Goal: Task Accomplishment & Management: Manage account settings

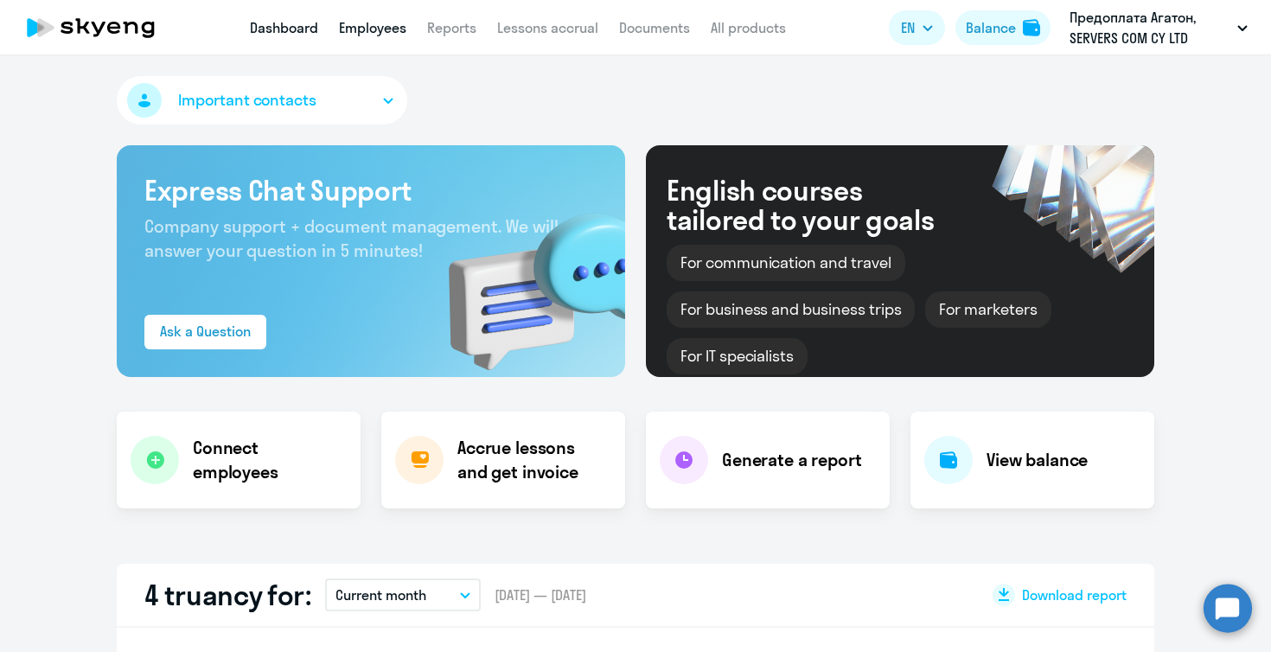
click at [396, 22] on link "Employees" at bounding box center [372, 27] width 67 height 17
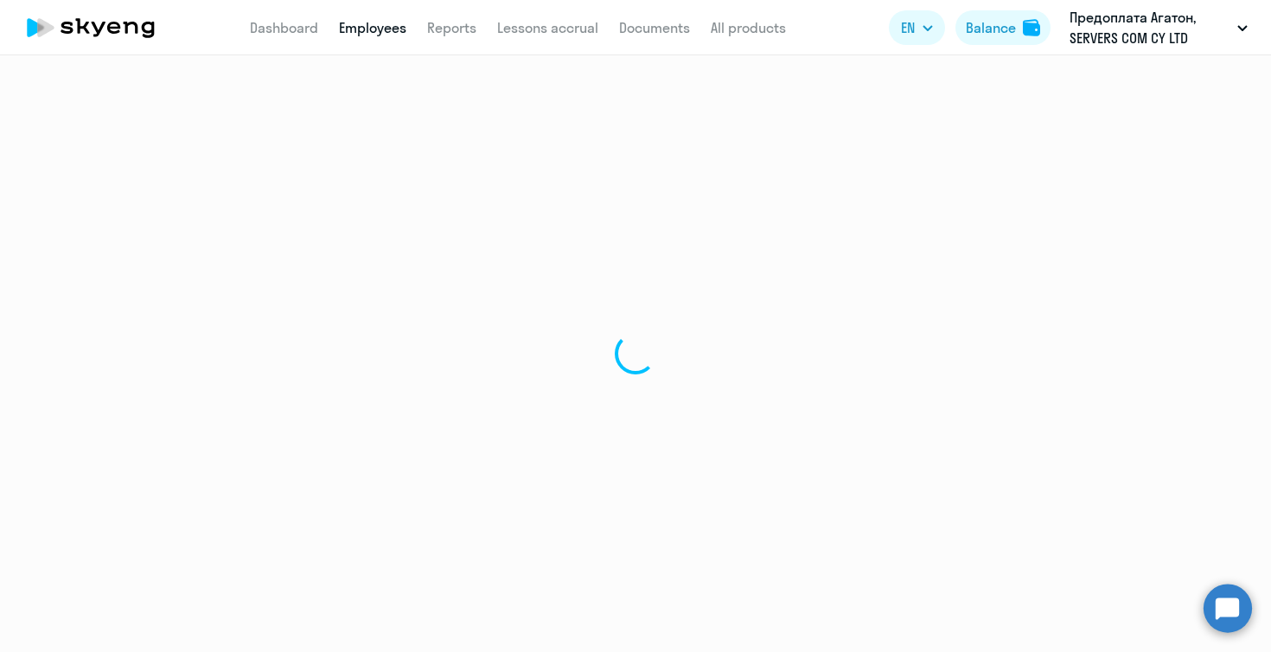
select select "30"
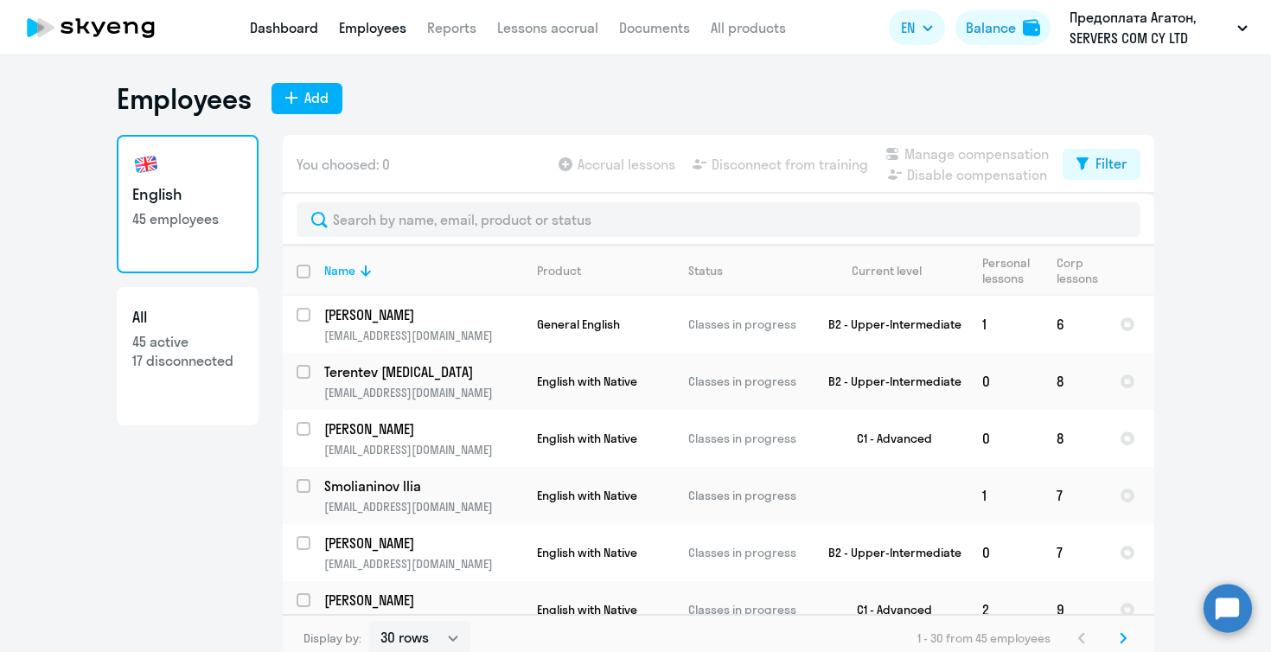
click at [284, 29] on link "Dashboard" at bounding box center [284, 27] width 68 height 17
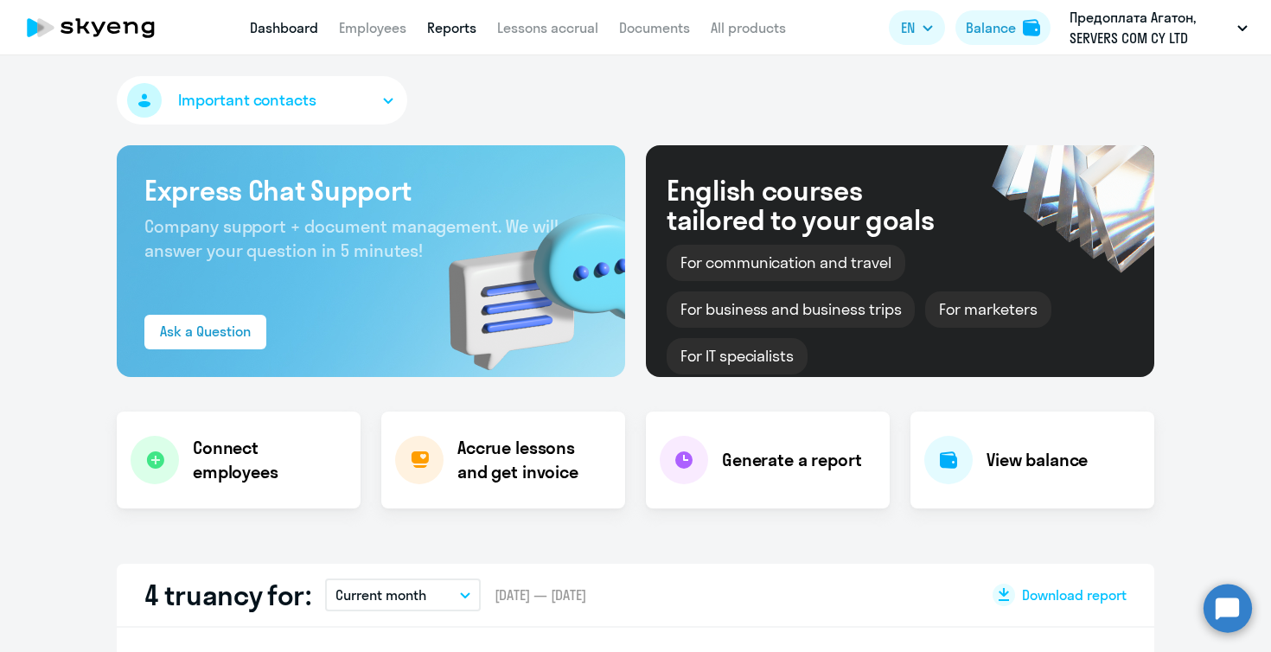
click at [445, 22] on link "Reports" at bounding box center [451, 27] width 49 height 17
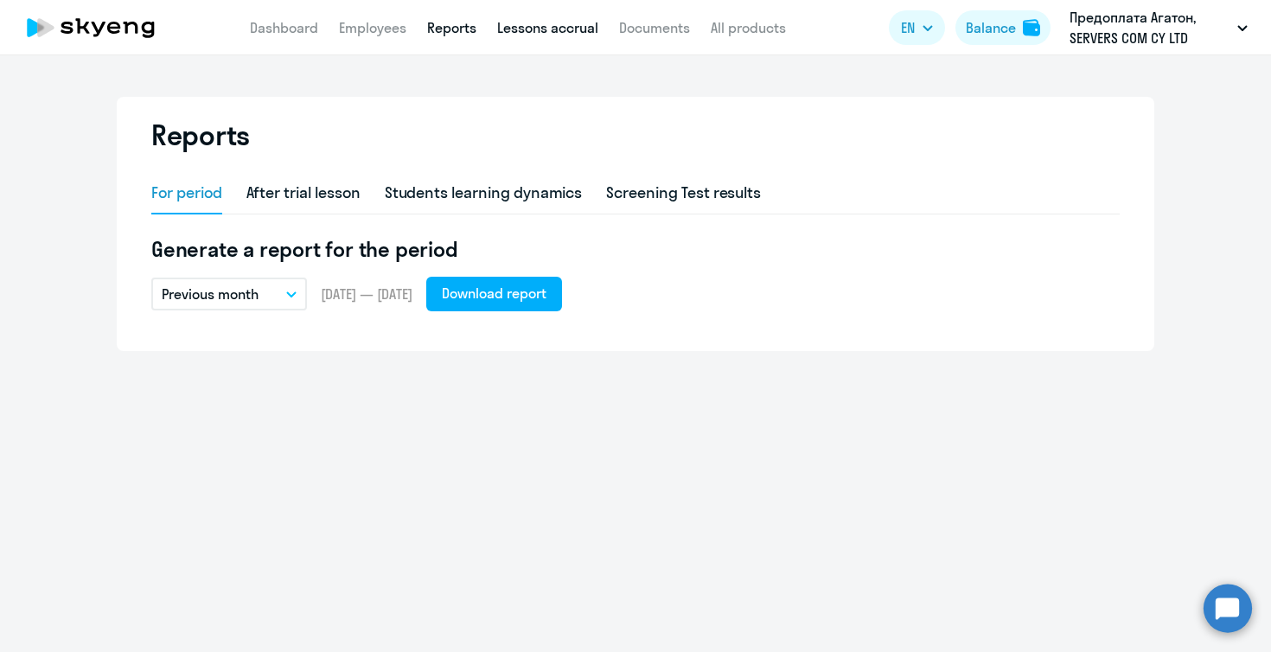
click at [546, 30] on link "Lessons accrual" at bounding box center [547, 27] width 101 height 17
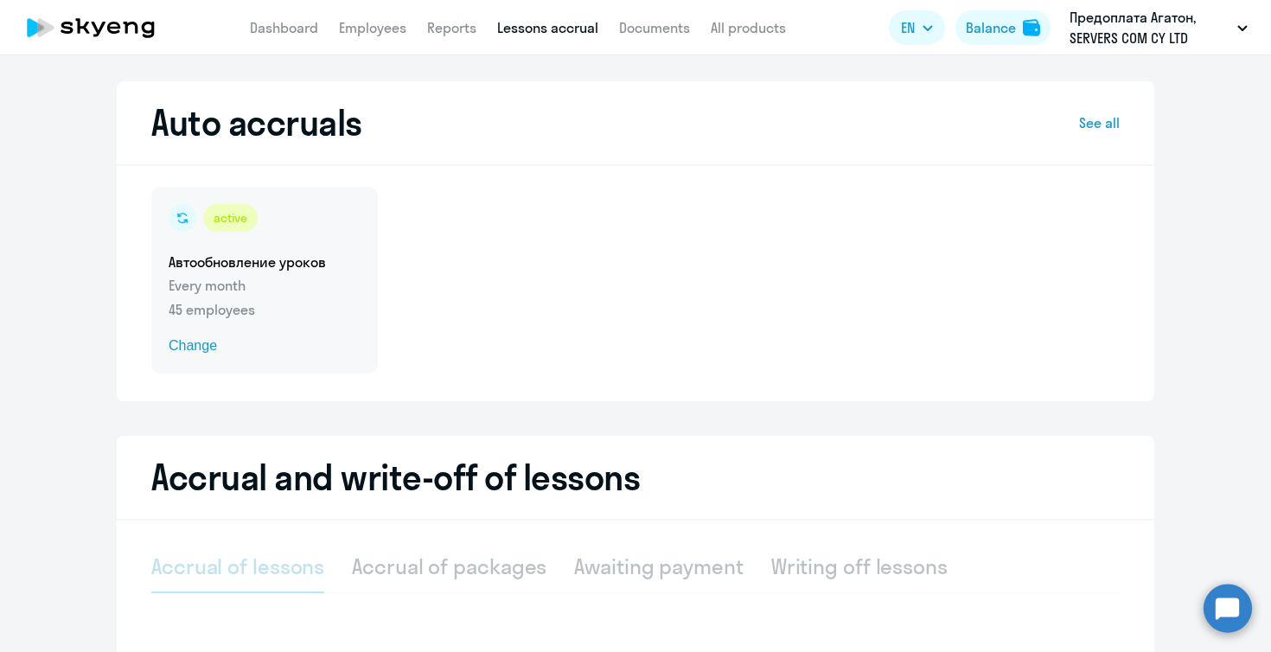
select select "10"
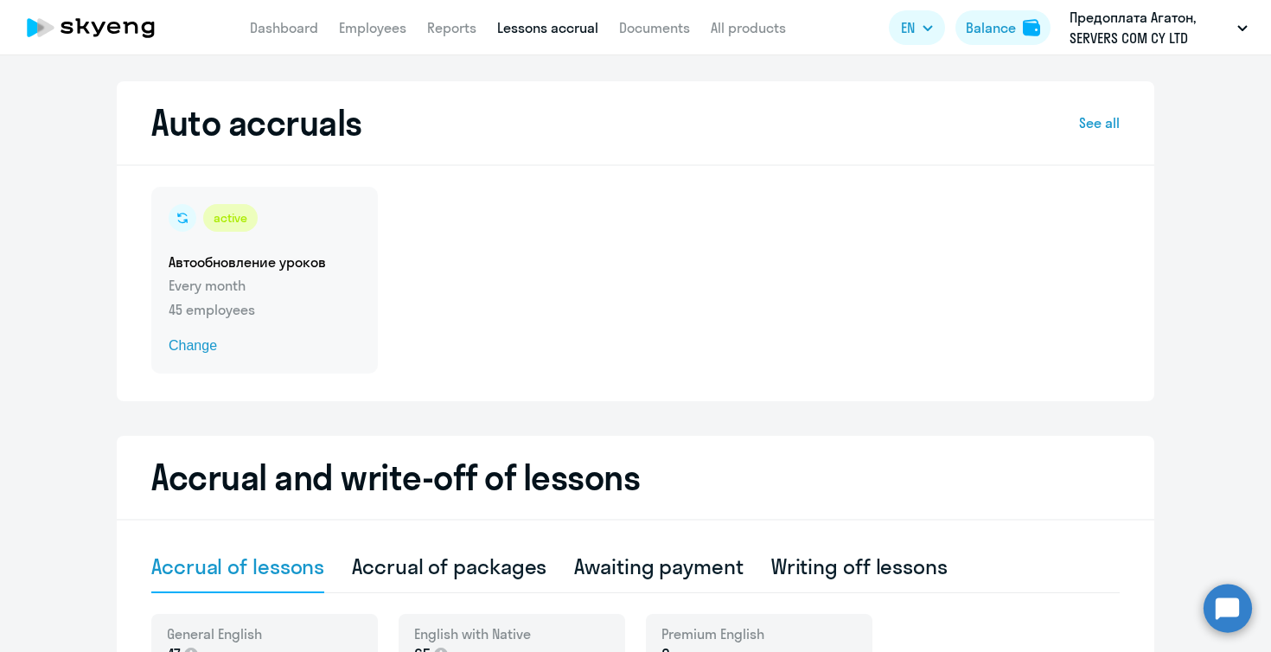
click at [239, 231] on div "active" at bounding box center [230, 218] width 54 height 28
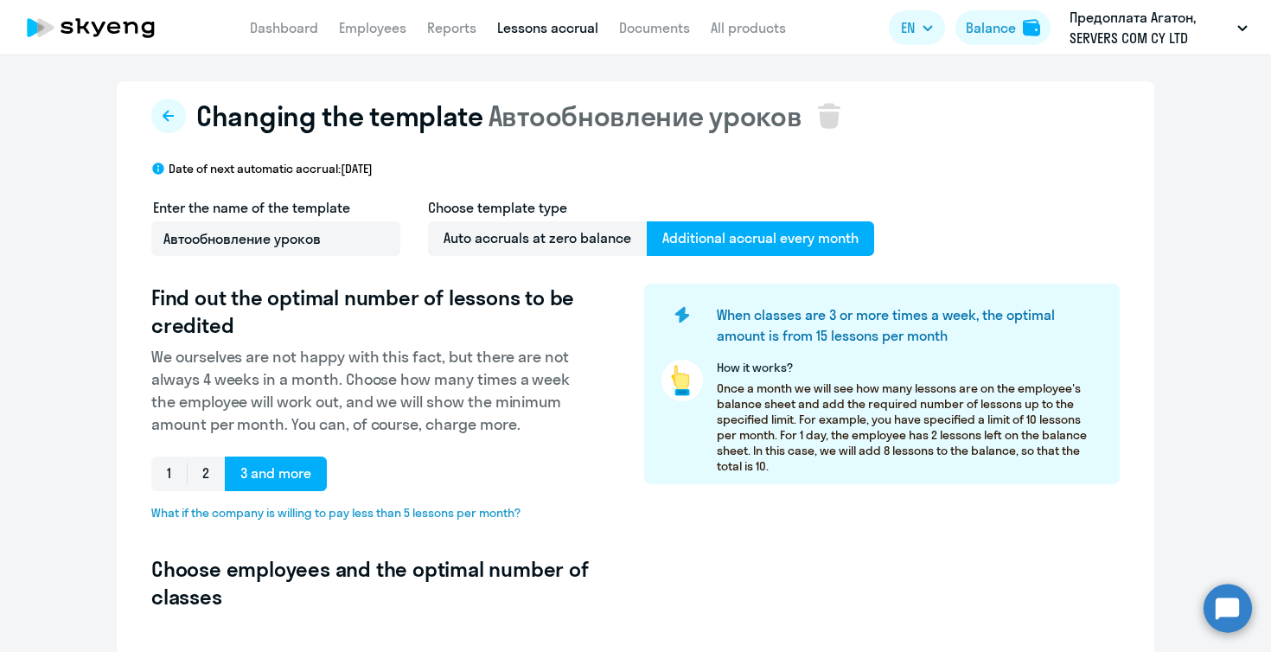
select select "10"
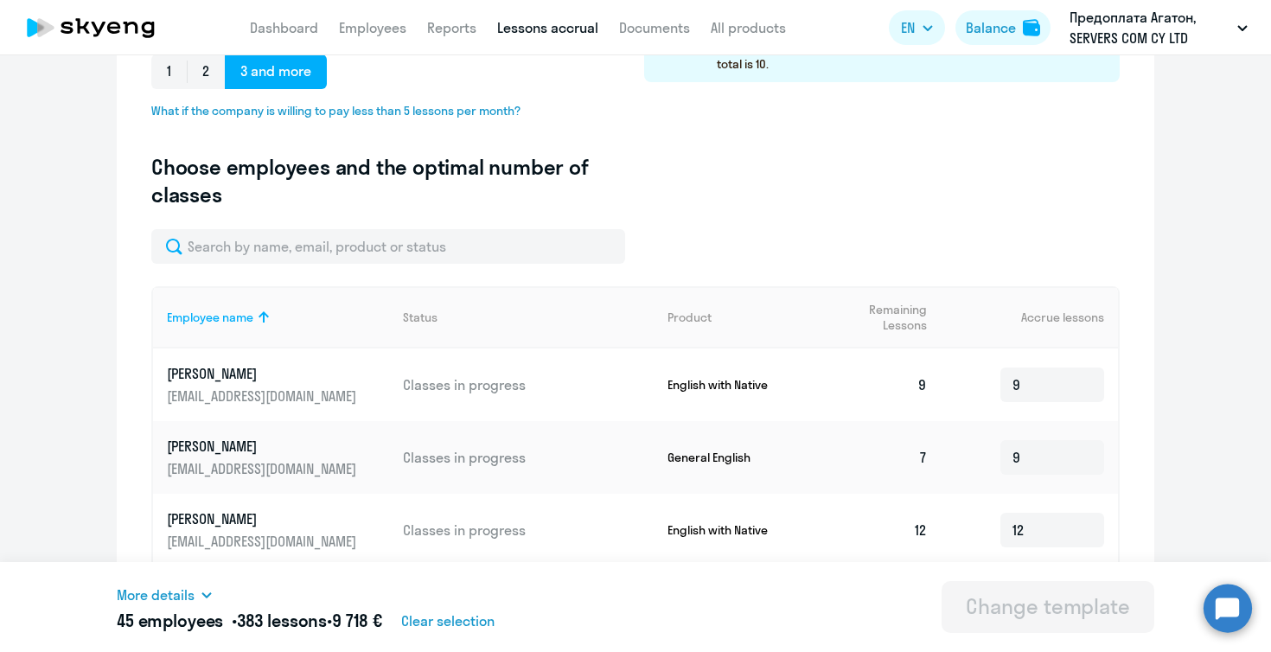
scroll to position [424, 0]
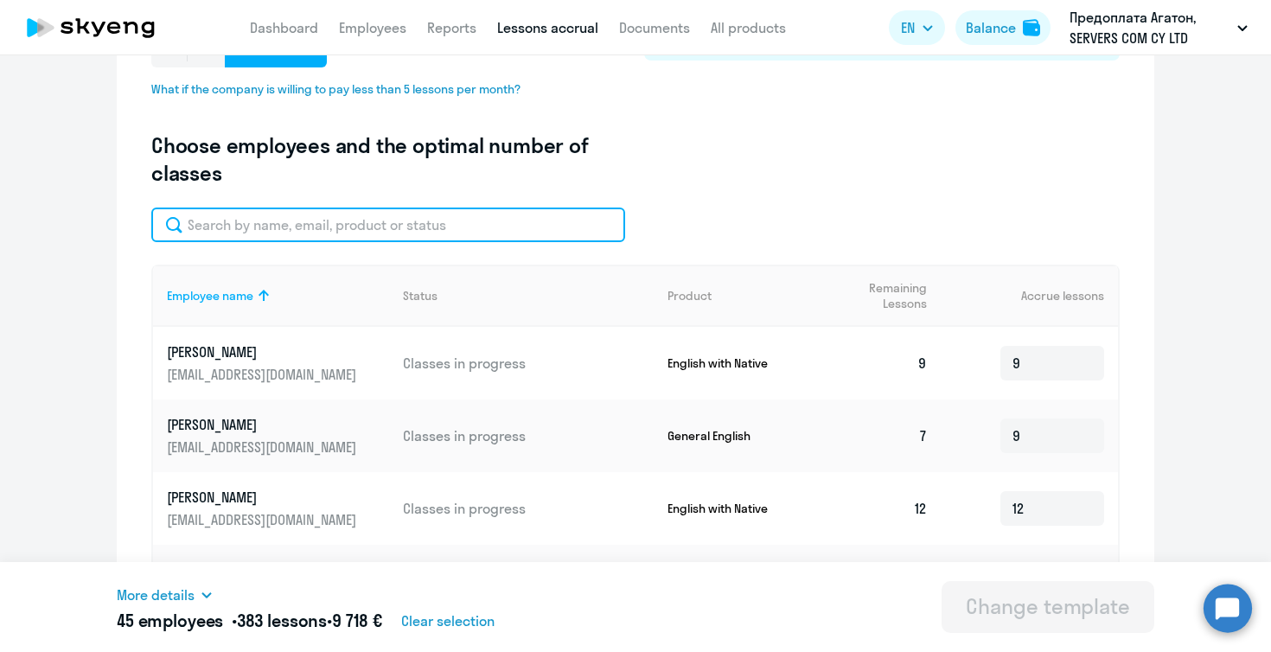
click at [442, 231] on input "text" at bounding box center [388, 224] width 474 height 35
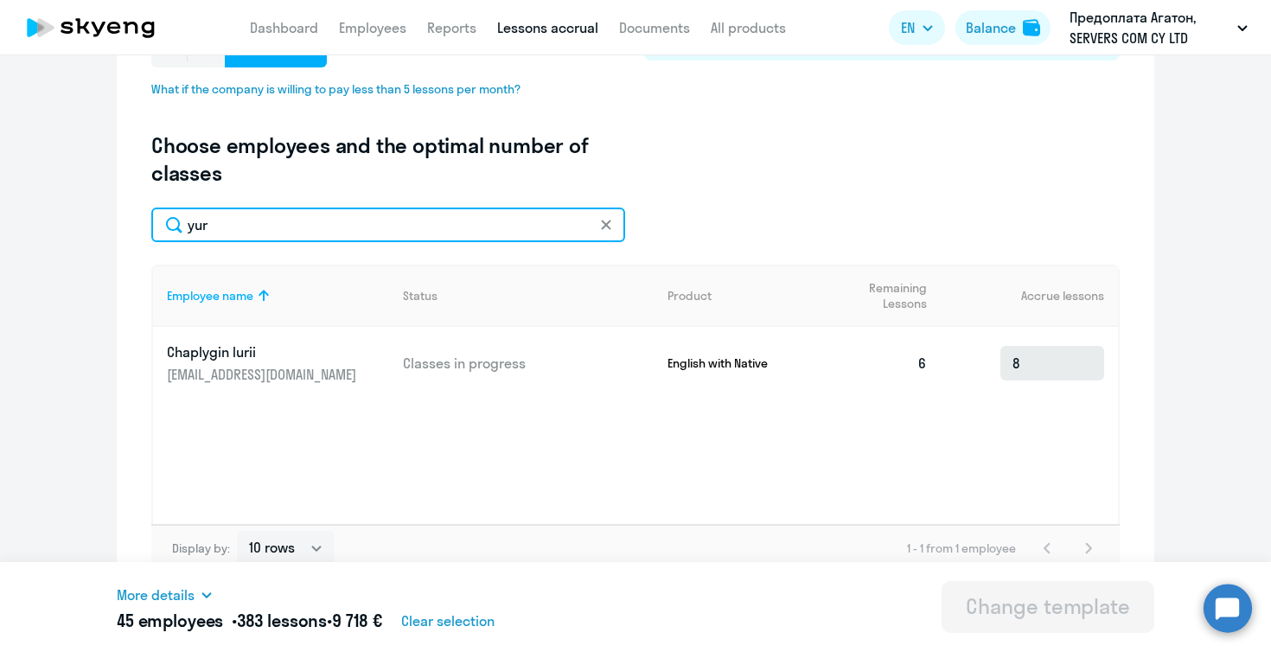
type input "yur"
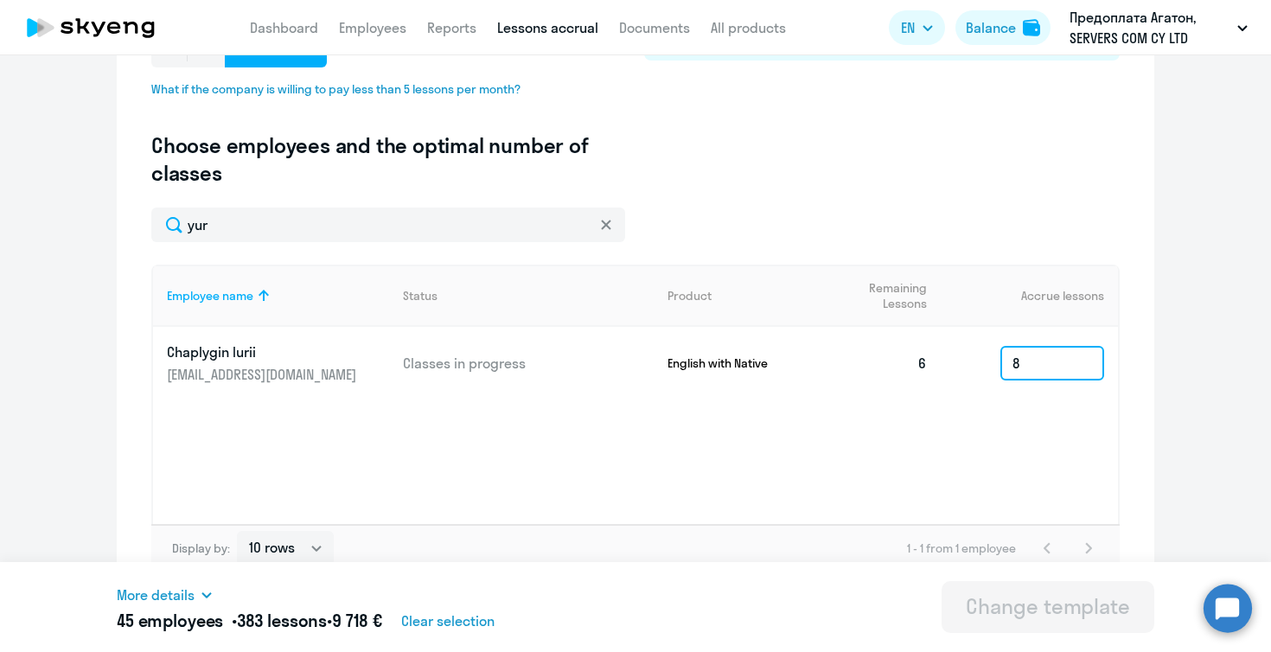
click at [1054, 359] on input "8" at bounding box center [1052, 363] width 104 height 35
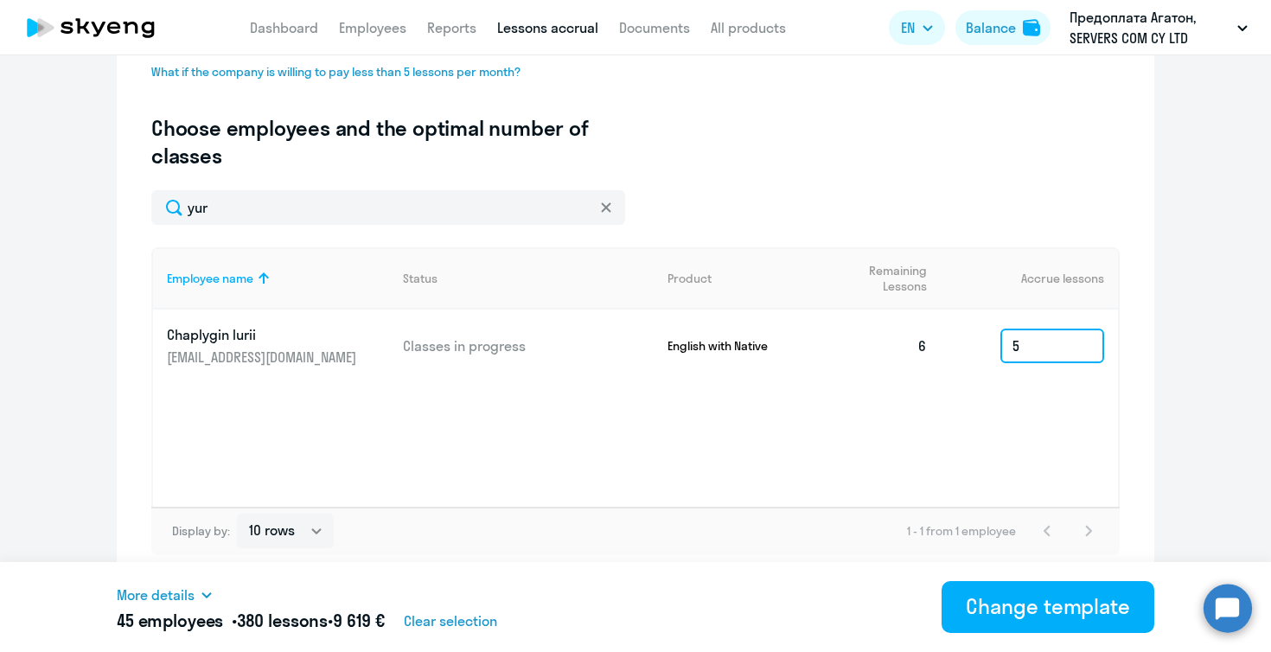
scroll to position [441, 0]
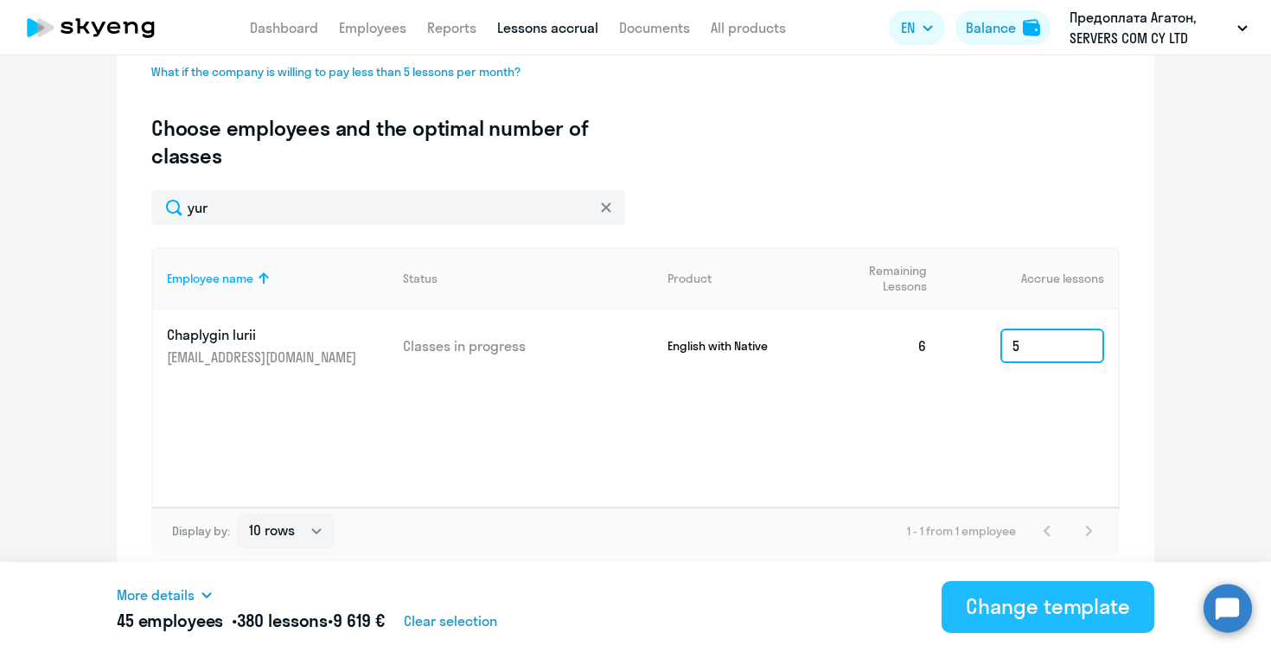
type input "5"
click at [1064, 609] on div "Change template" at bounding box center [1048, 606] width 164 height 28
